Goal: Task Accomplishment & Management: Manage account settings

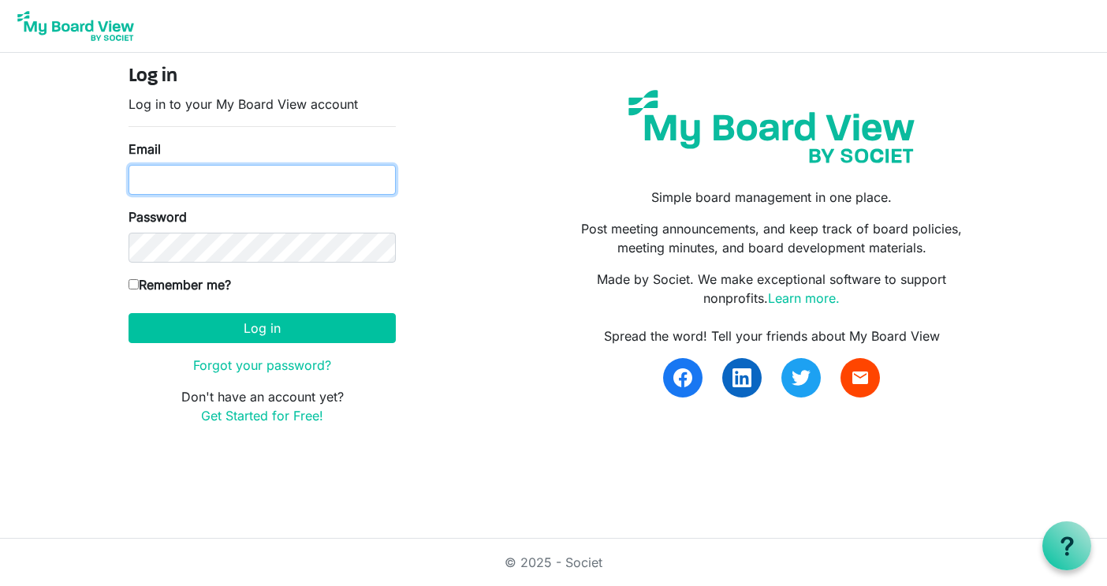
click at [248, 190] on input "Email" at bounding box center [262, 180] width 267 height 30
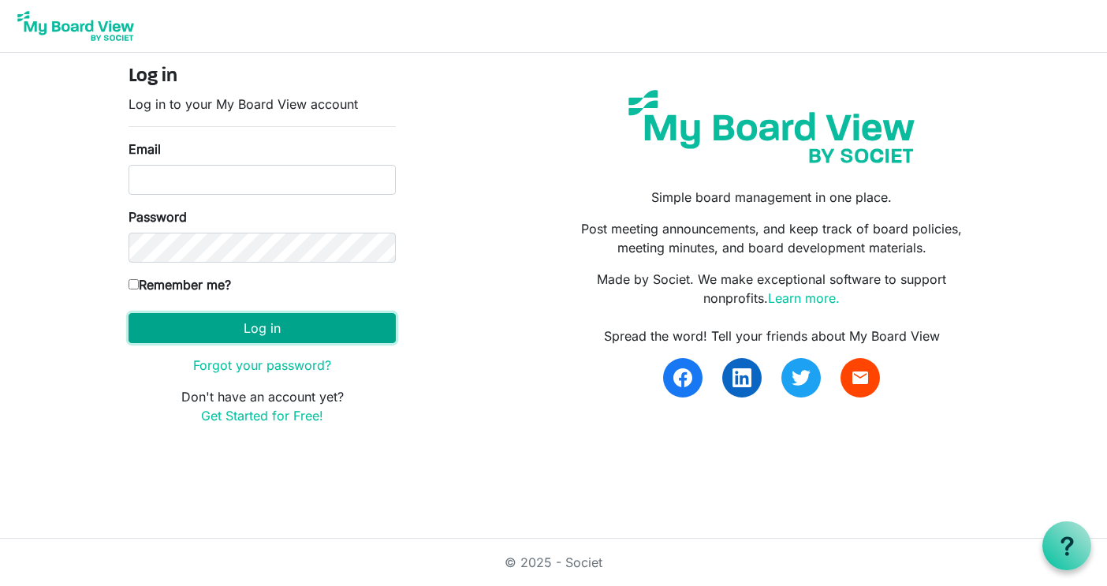
click at [264, 330] on button "Log in" at bounding box center [262, 328] width 267 height 30
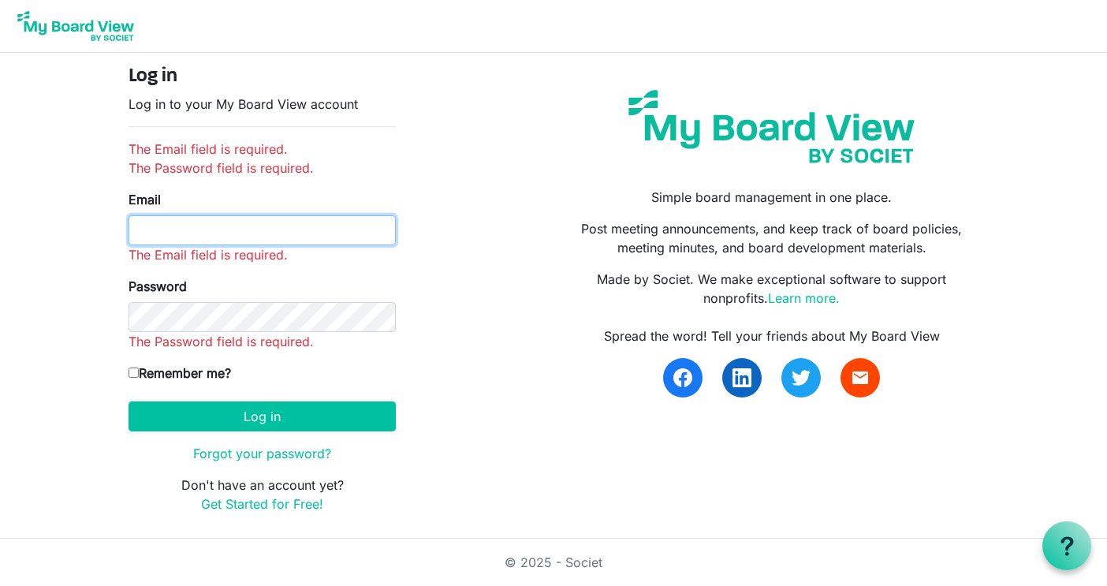
click at [192, 238] on input "Email" at bounding box center [262, 230] width 267 height 30
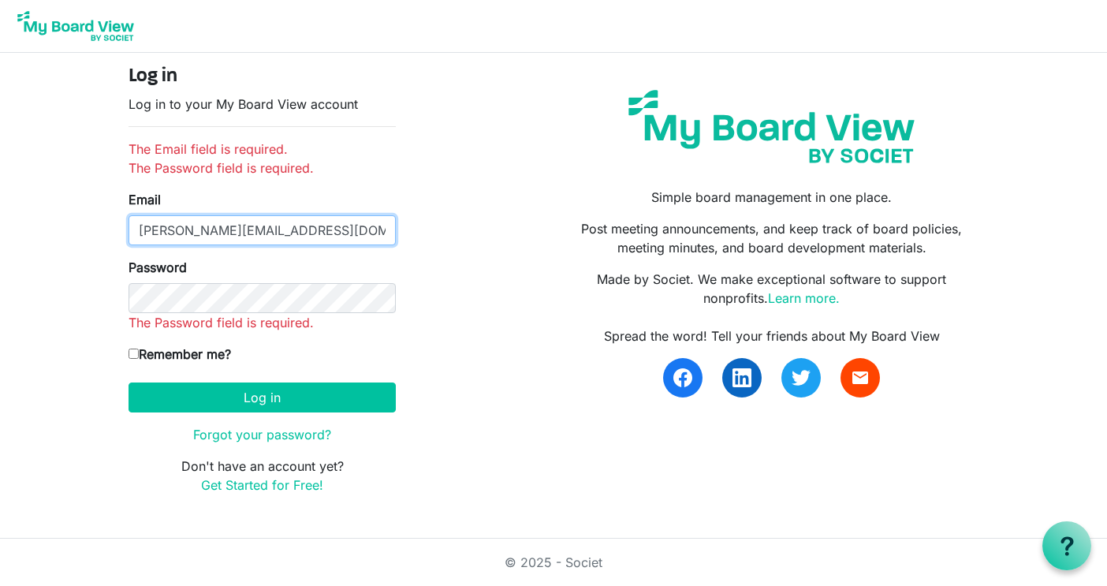
type input "tomjohnson@covdevelopment.com"
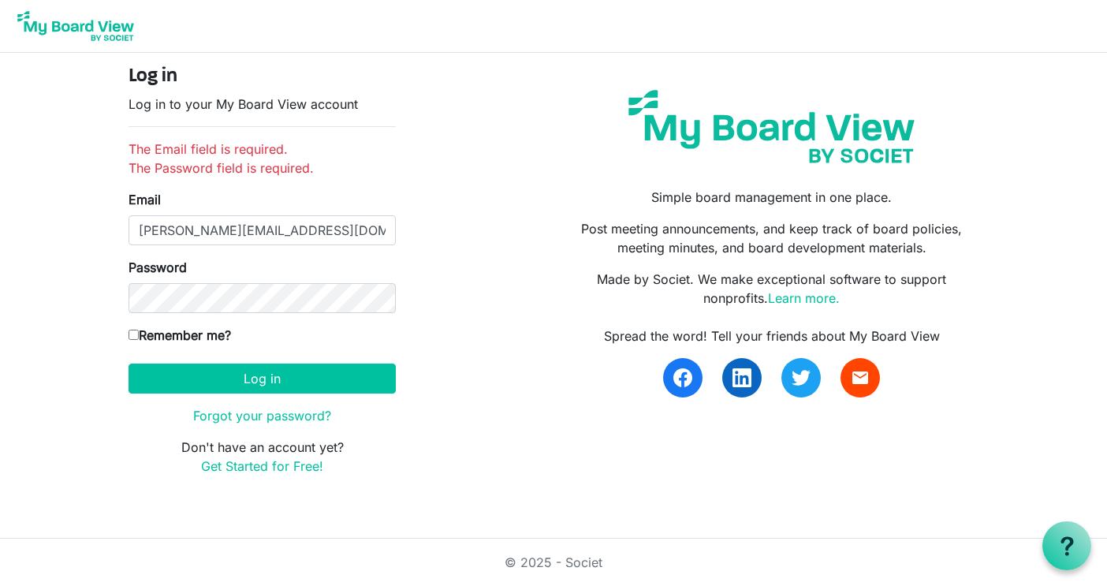
click at [130, 337] on input "Remember me?" at bounding box center [134, 335] width 10 height 10
checkbox input "true"
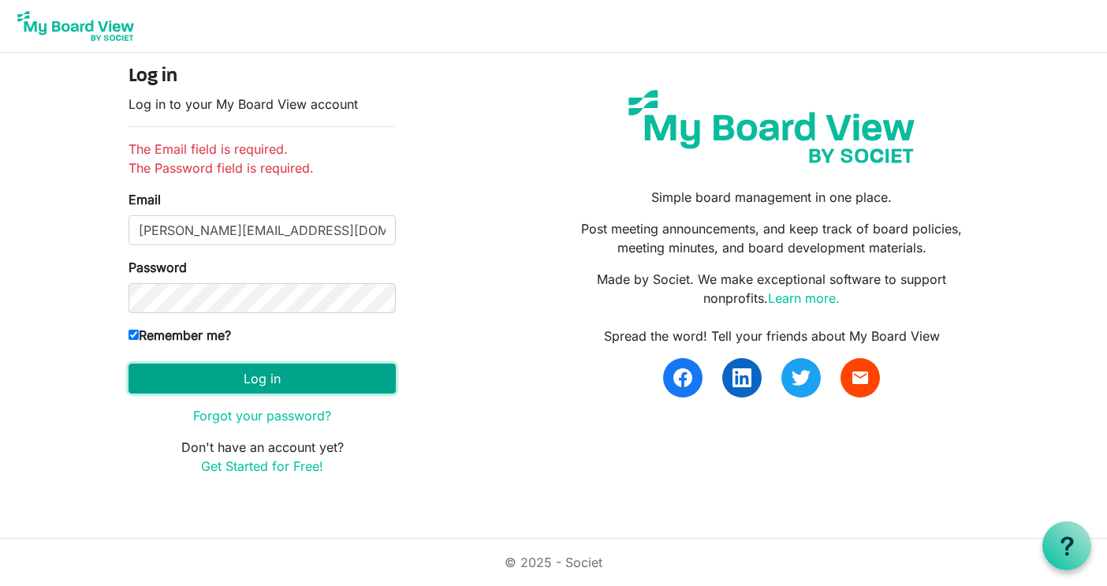
click at [266, 378] on button "Log in" at bounding box center [262, 378] width 267 height 30
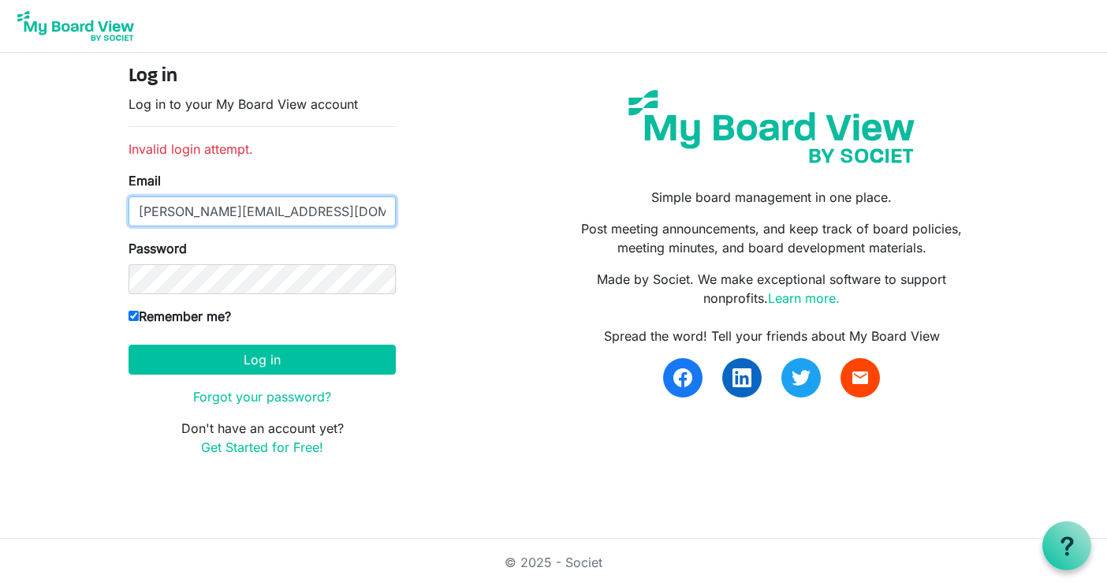
click at [356, 205] on input "[PERSON_NAME][EMAIL_ADDRESS][DOMAIN_NAME]" at bounding box center [262, 211] width 267 height 30
type input "[PERSON_NAME]"
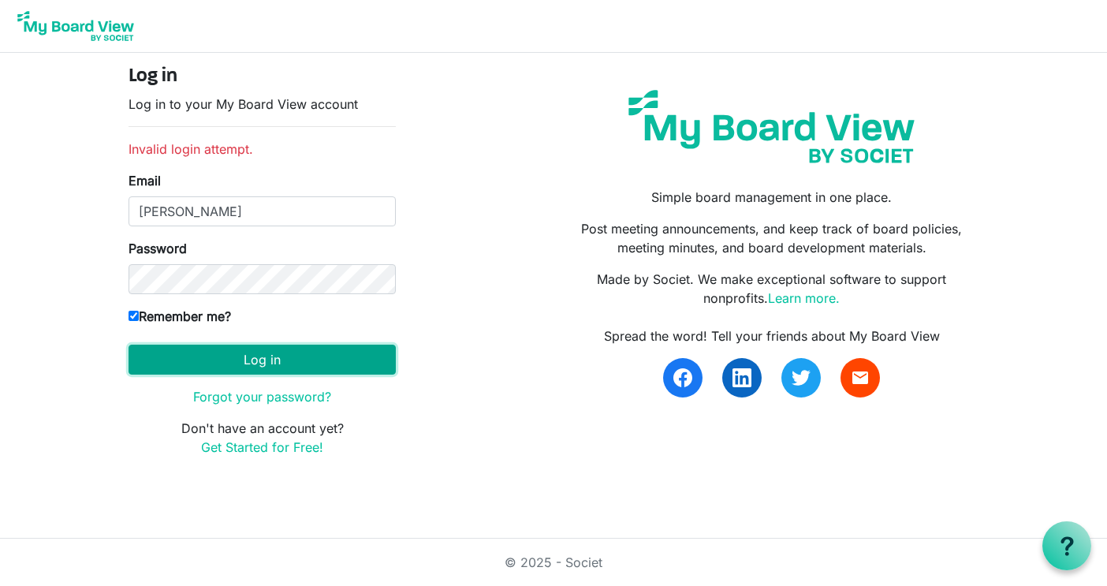
click at [274, 364] on button "Log in" at bounding box center [262, 360] width 267 height 30
click at [267, 360] on button "Log in" at bounding box center [262, 360] width 267 height 30
click at [261, 356] on button "Log in" at bounding box center [262, 360] width 267 height 30
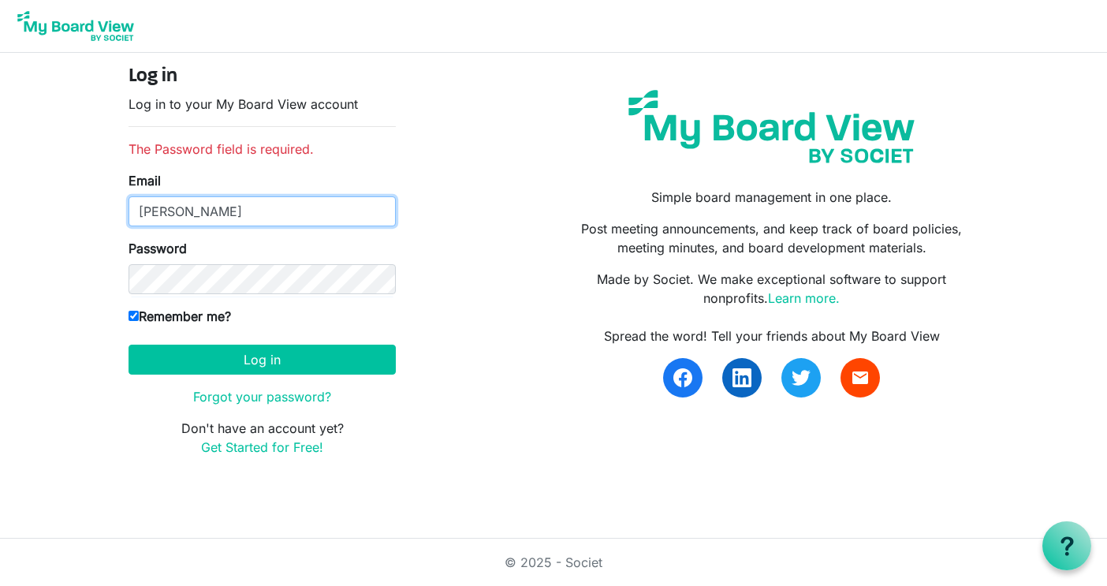
click at [322, 217] on input "[PERSON_NAME]" at bounding box center [262, 211] width 267 height 30
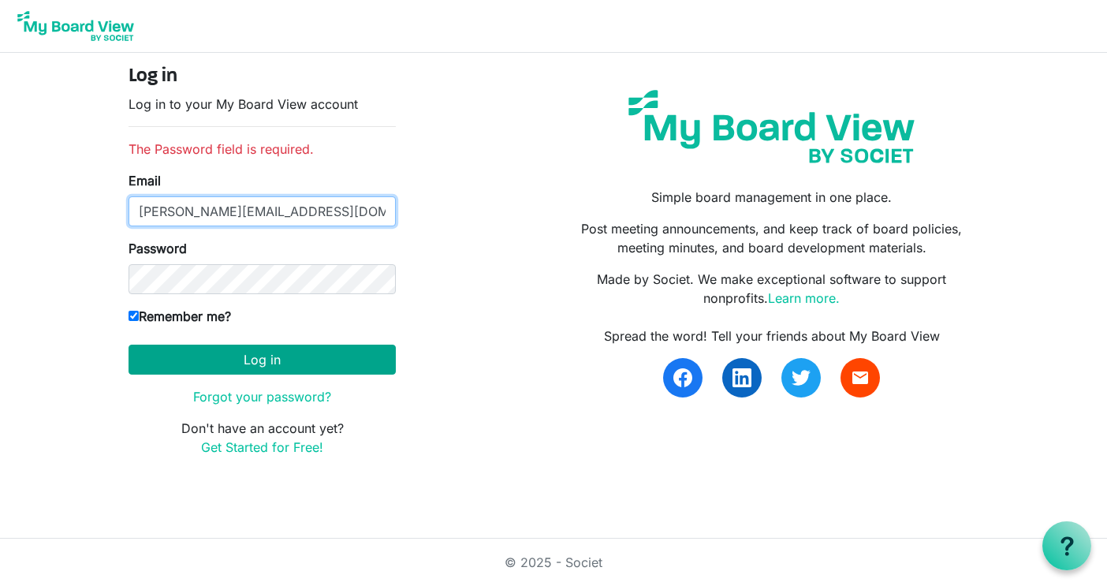
type input "[PERSON_NAME][EMAIL_ADDRESS][DOMAIN_NAME]"
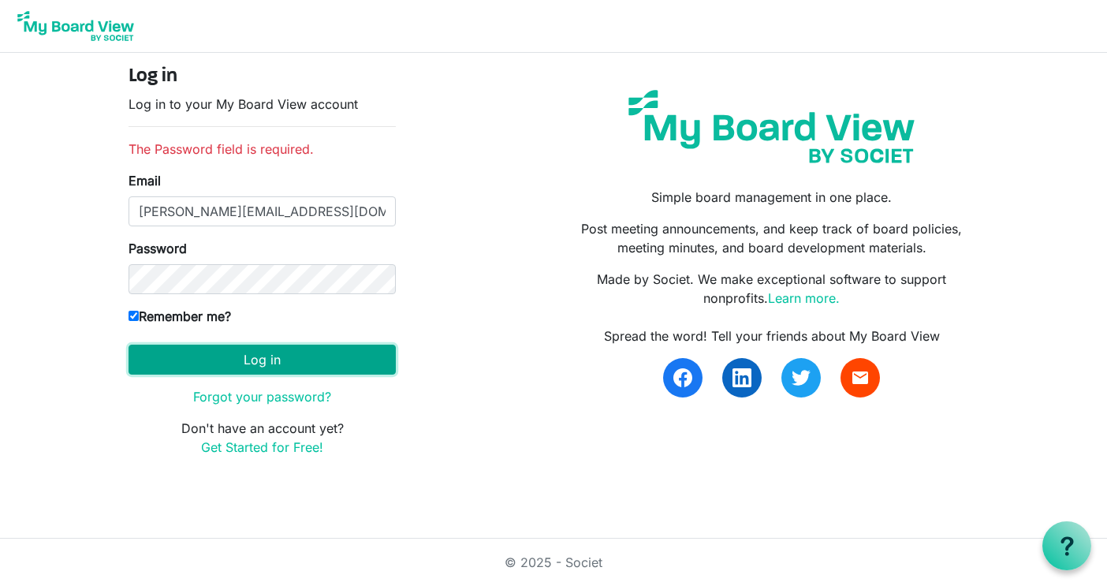
click at [280, 360] on button "Log in" at bounding box center [262, 360] width 267 height 30
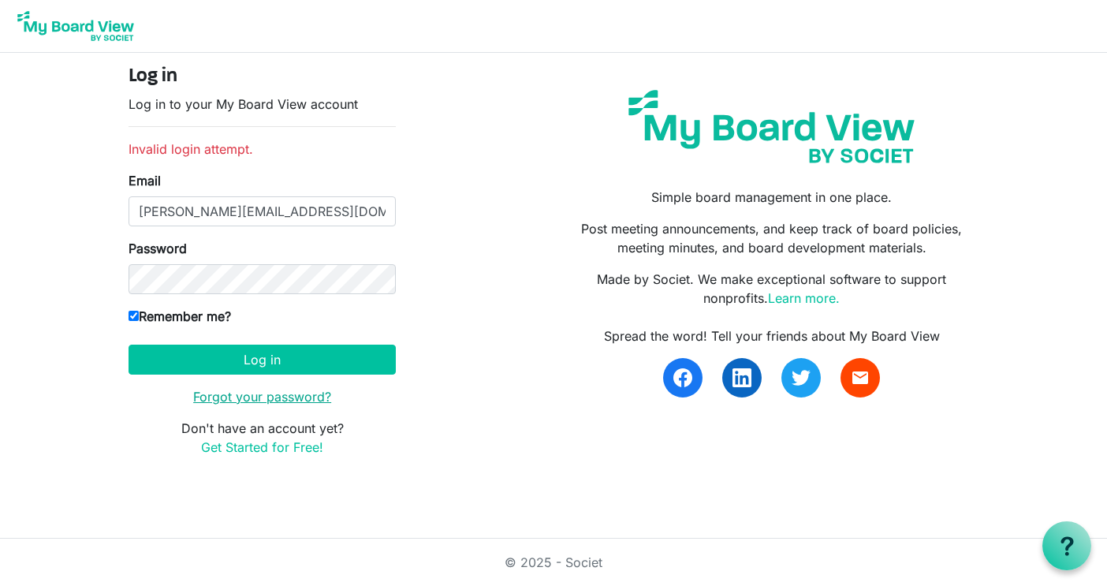
click at [253, 396] on link "Forgot your password?" at bounding box center [262, 397] width 138 height 16
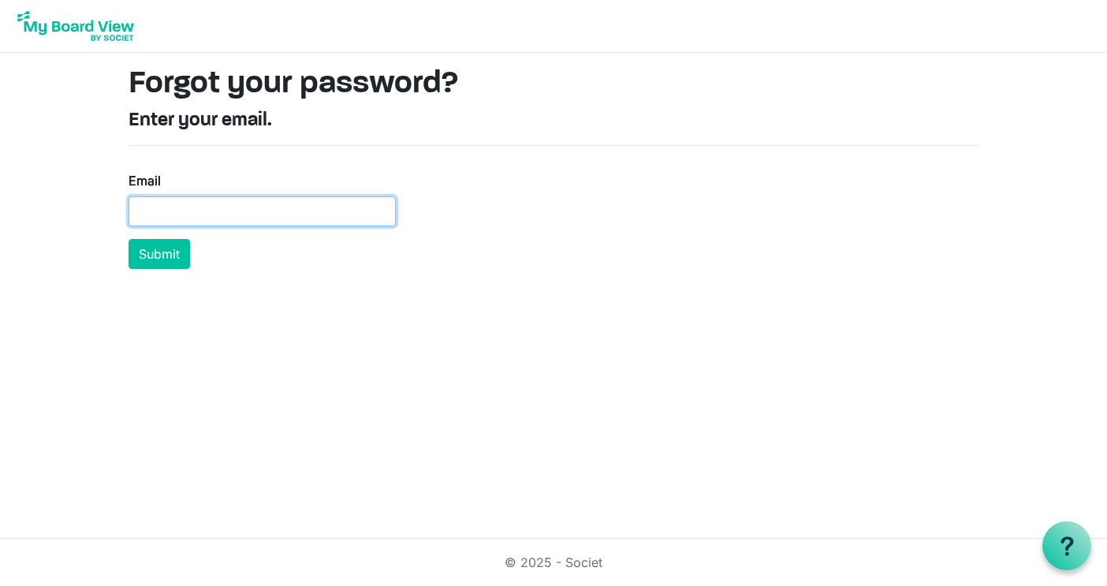
click at [173, 210] on input "Email" at bounding box center [262, 211] width 267 height 30
type input "tomjohnson@covdevelopment.com"
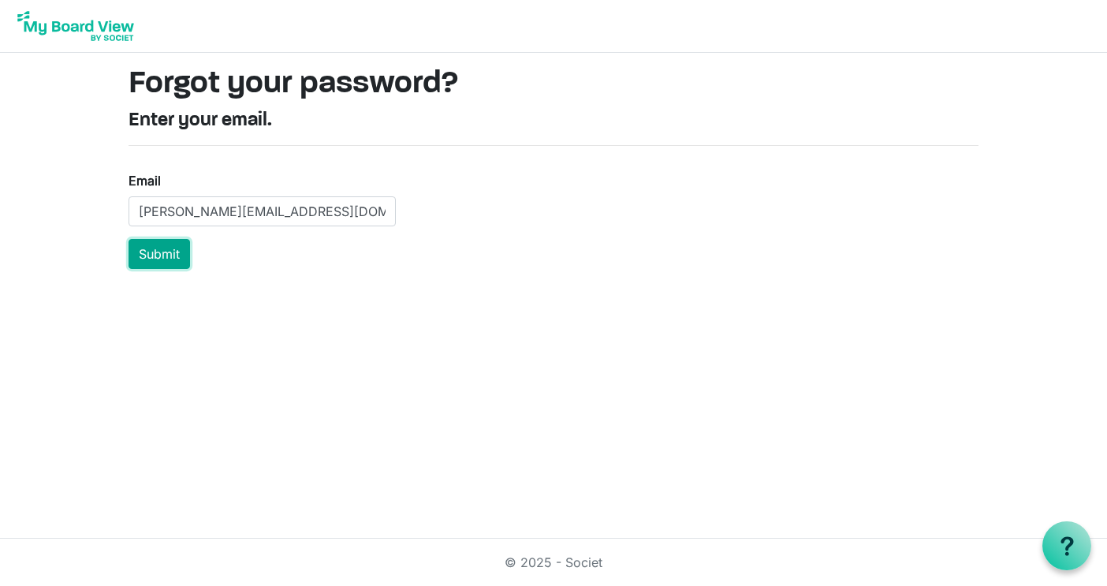
click at [169, 249] on button "Submit" at bounding box center [159, 254] width 61 height 30
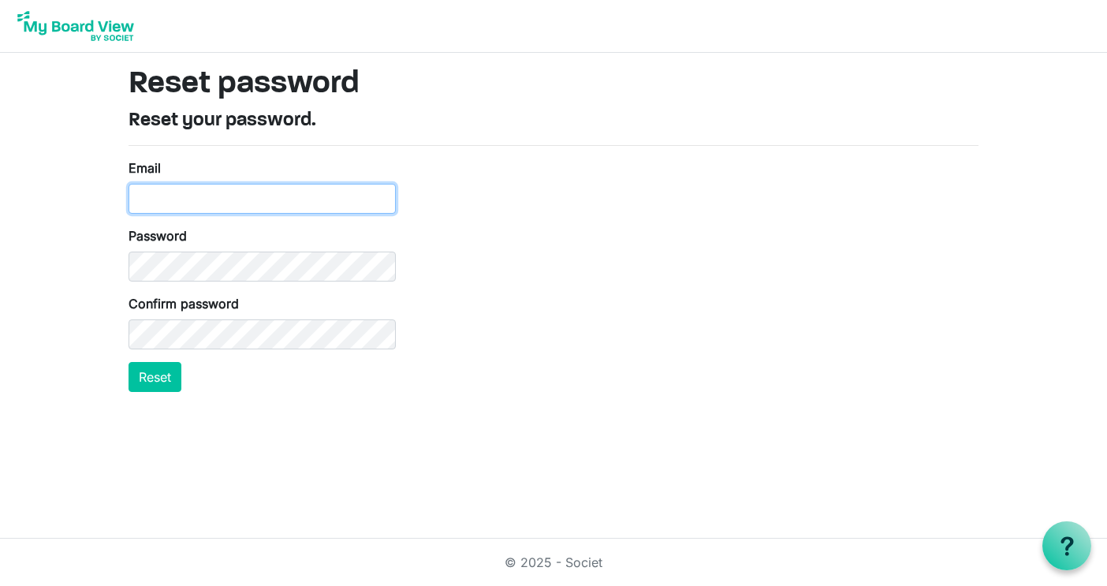
click at [179, 197] on input "Email" at bounding box center [262, 199] width 267 height 30
type input "[PERSON_NAME][EMAIL_ADDRESS][DOMAIN_NAME]"
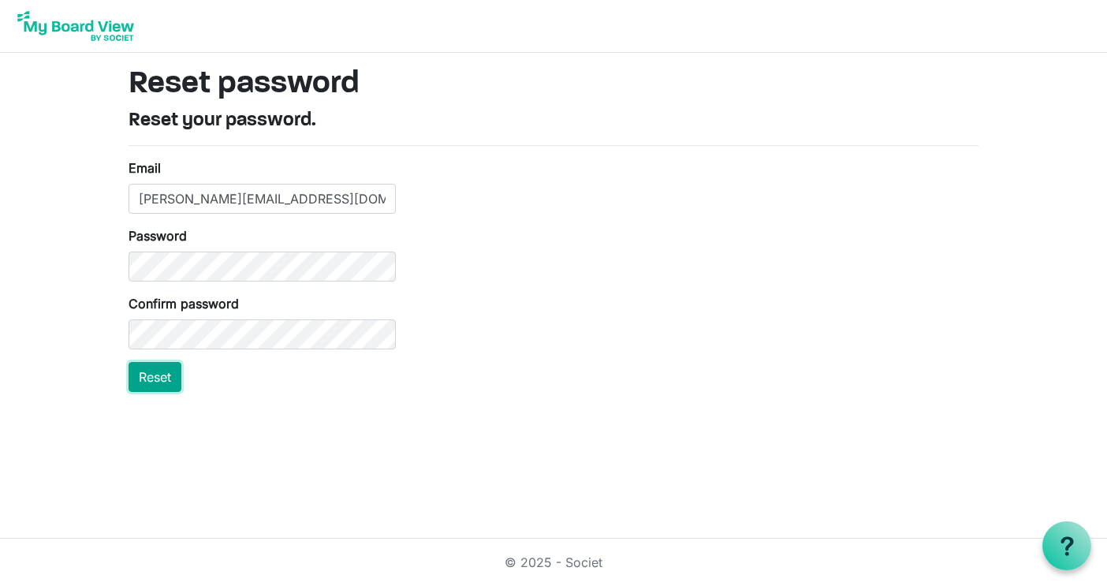
click at [163, 379] on button "Reset" at bounding box center [155, 377] width 53 height 30
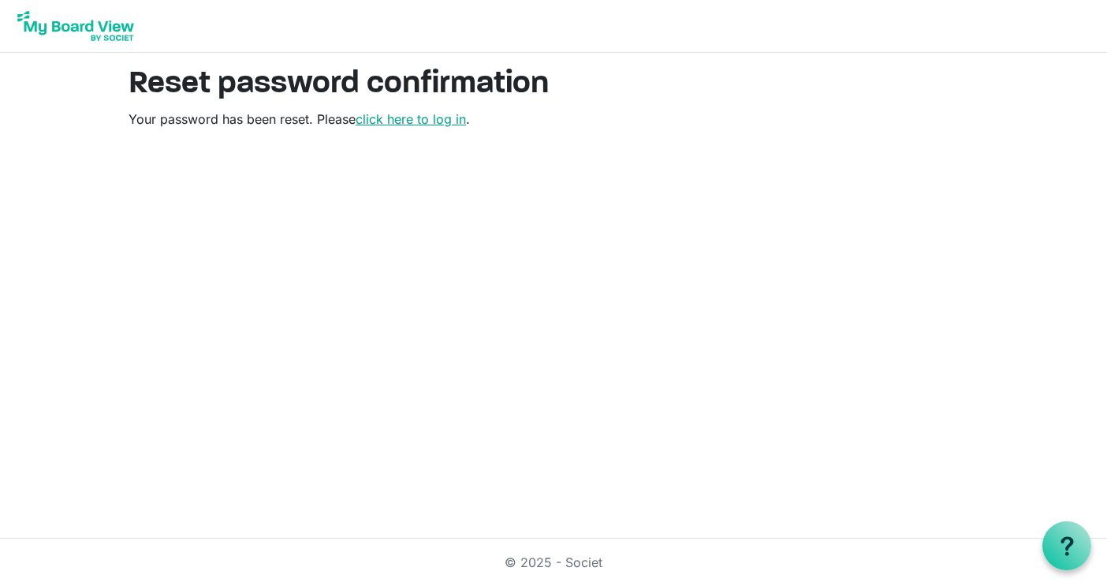
click at [434, 117] on link "click here to log in" at bounding box center [411, 119] width 110 height 16
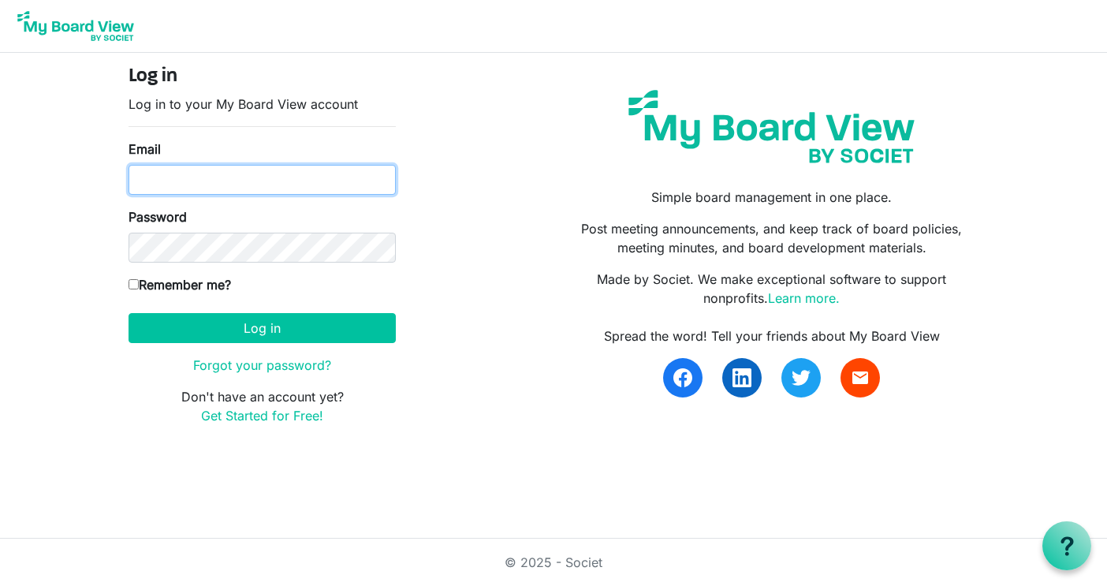
type input "[PERSON_NAME][EMAIL_ADDRESS][DOMAIN_NAME]"
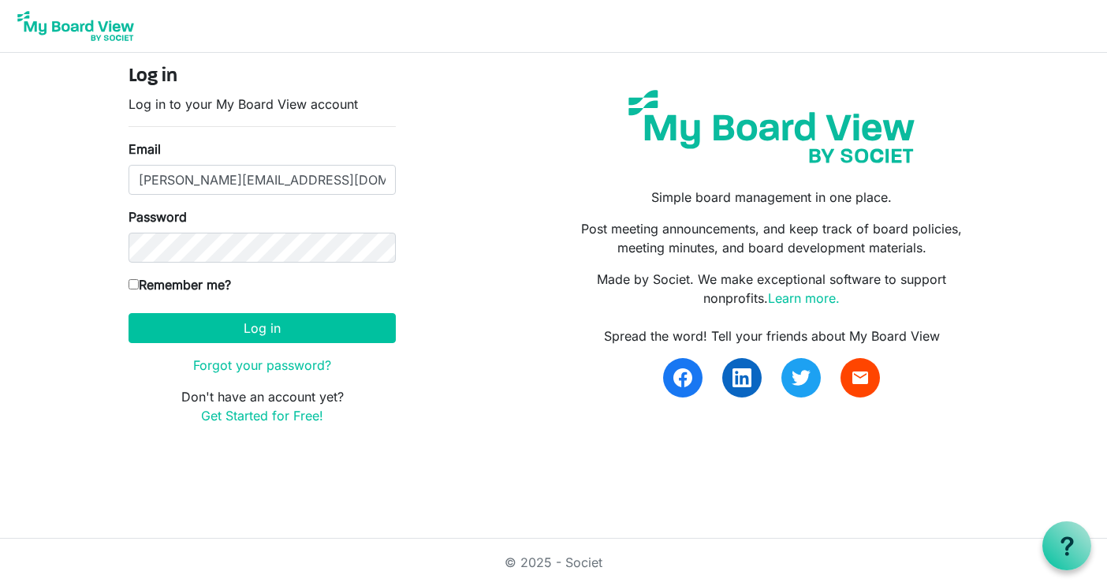
click at [136, 285] on input "Remember me?" at bounding box center [134, 284] width 10 height 10
checkbox input "true"
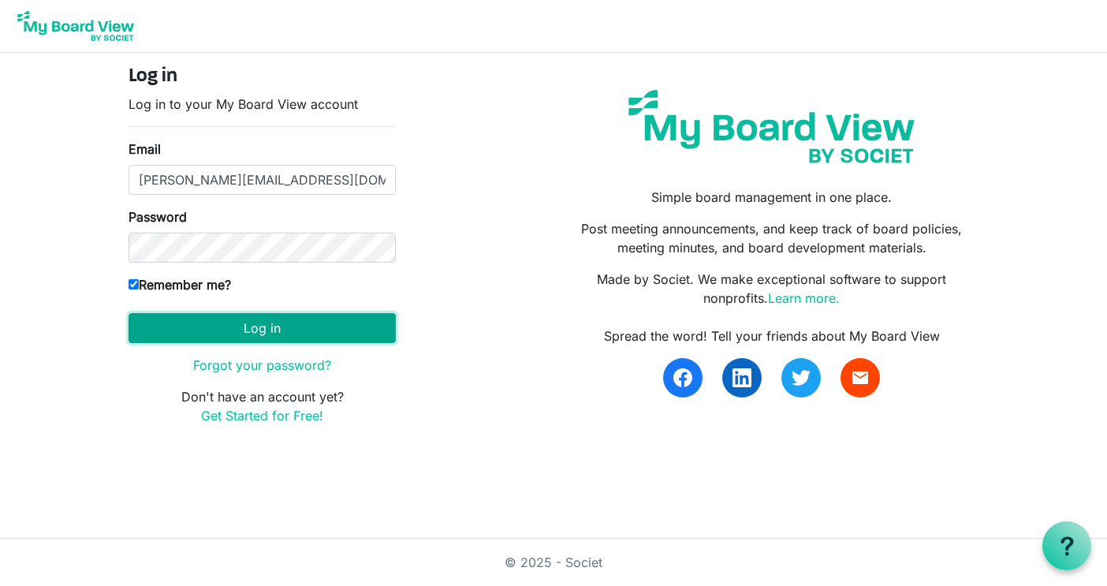
click at [262, 326] on button "Log in" at bounding box center [262, 328] width 267 height 30
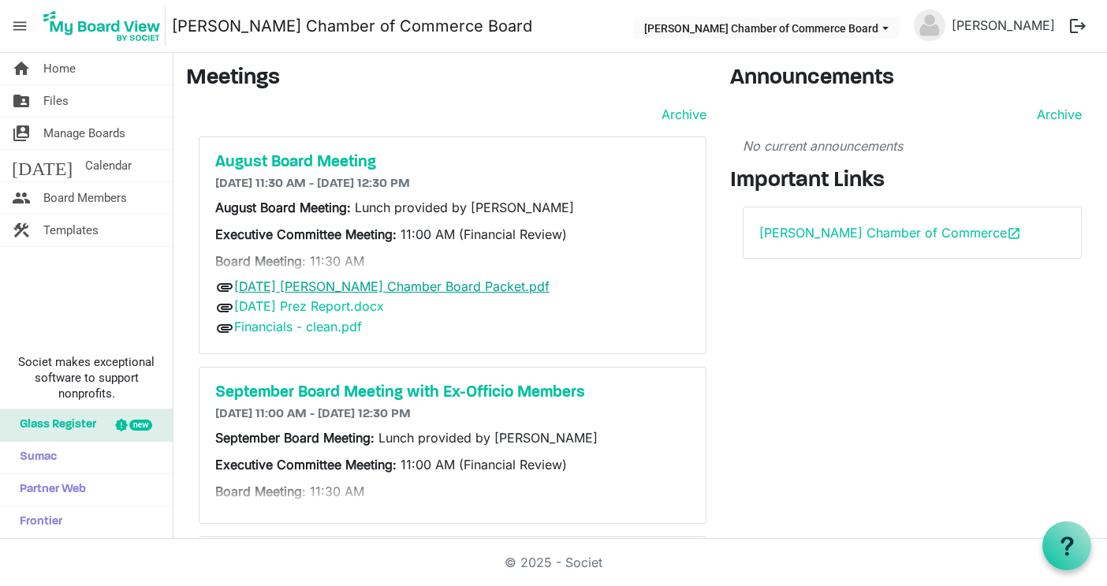
click at [373, 289] on link "[DATE] [PERSON_NAME] Chamber Board Packet.pdf" at bounding box center [391, 286] width 315 height 16
click at [326, 306] on link "[DATE] Prez Report.docx" at bounding box center [309, 306] width 150 height 16
click at [323, 323] on link "Financials - clean.pdf" at bounding box center [298, 327] width 128 height 16
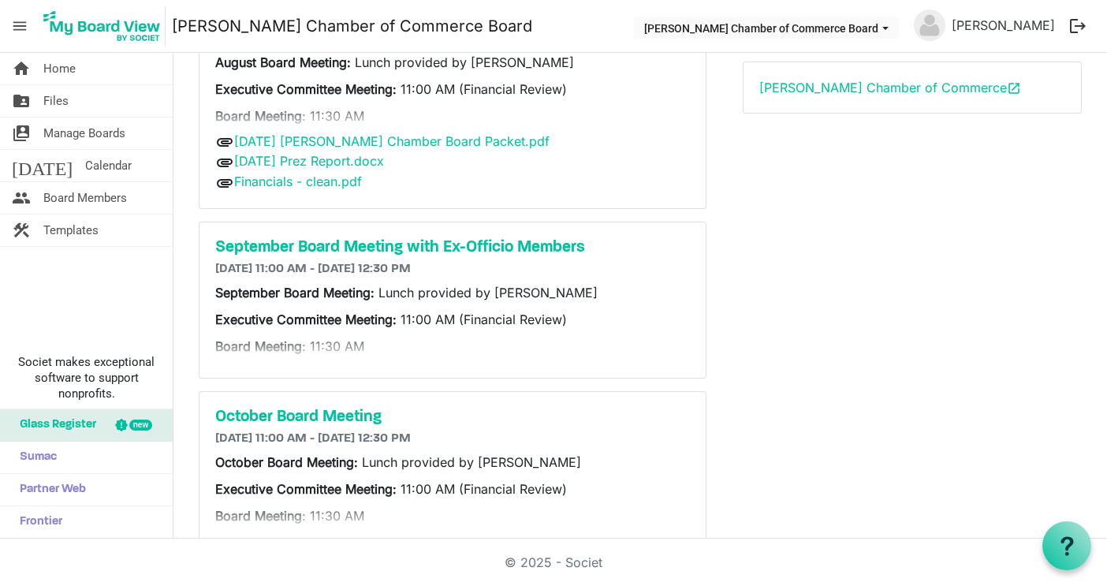
scroll to position [150, 0]
